Goal: Task Accomplishment & Management: Use online tool/utility

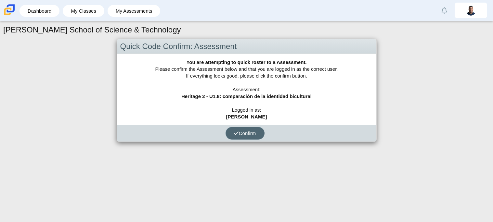
click at [245, 131] on span "Confirm" at bounding box center [245, 134] width 22 height 6
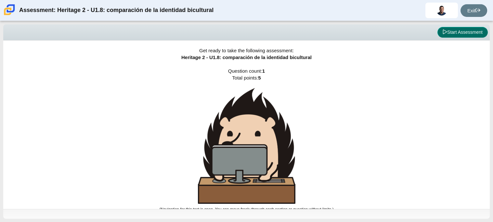
click at [450, 33] on button "Start Assessment" at bounding box center [462, 32] width 50 height 11
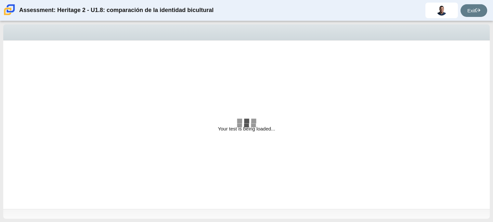
select select "3d3024f6-a892-4ba5-b2e4-c6acecfbc936"
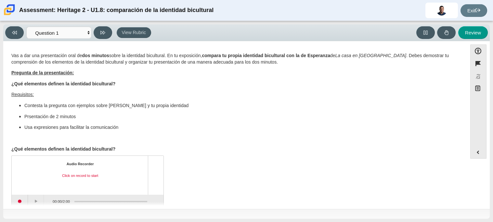
click at [35, 202] on div "Question Vas a dar una presentación oral de dos minutos sobre la identidad bicu…" at bounding box center [235, 126] width 457 height 161
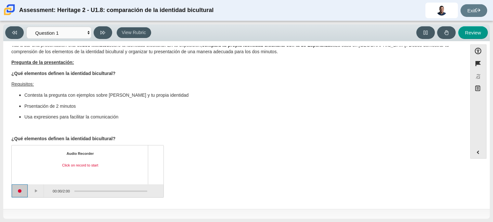
click at [19, 192] on button "Start recording" at bounding box center [20, 191] width 16 height 13
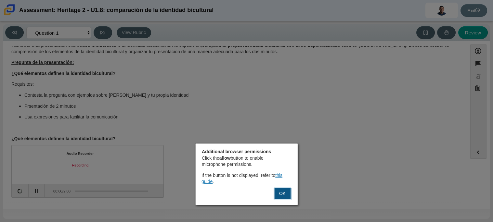
click at [284, 196] on button "OK" at bounding box center [283, 194] width 18 height 12
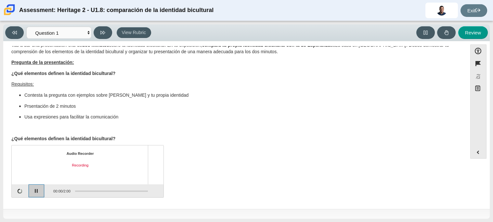
click at [37, 193] on button "Pause" at bounding box center [37, 191] width 16 height 13
